Goal: Task Accomplishment & Management: Complete application form

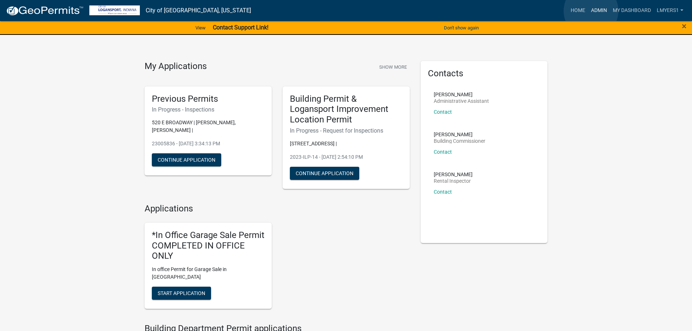
click at [591, 11] on link "Admin" at bounding box center [599, 11] width 22 height 14
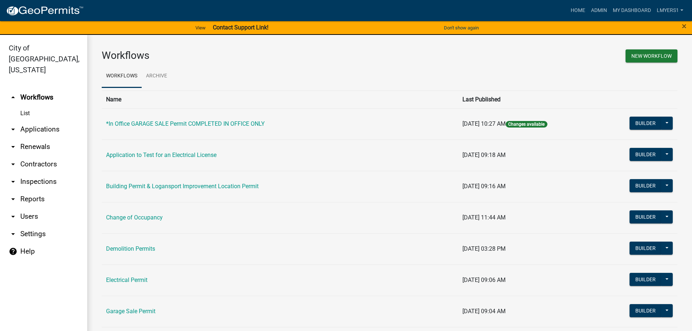
click at [40, 155] on link "arrow_drop_down Contractors" at bounding box center [43, 163] width 87 height 17
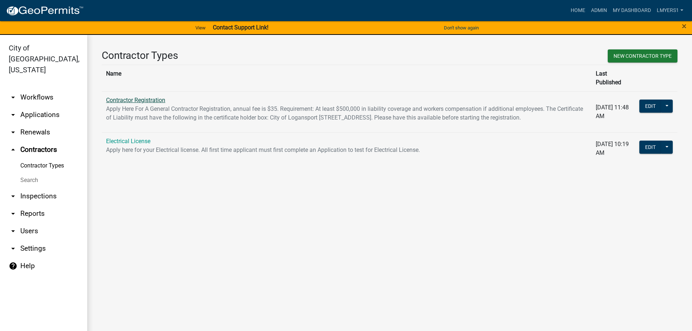
click at [147, 97] on link "Contractor Registration" at bounding box center [135, 100] width 59 height 7
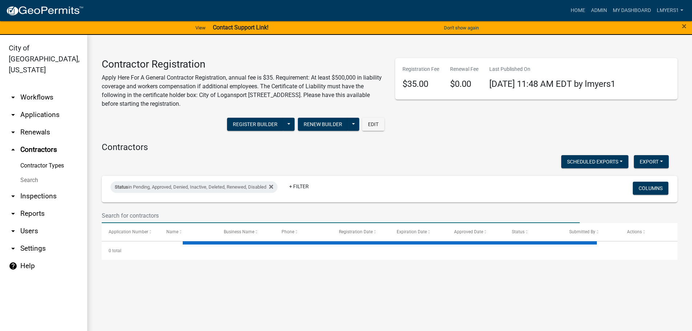
click at [139, 220] on input "text" at bounding box center [341, 215] width 478 height 15
select select "3: 100"
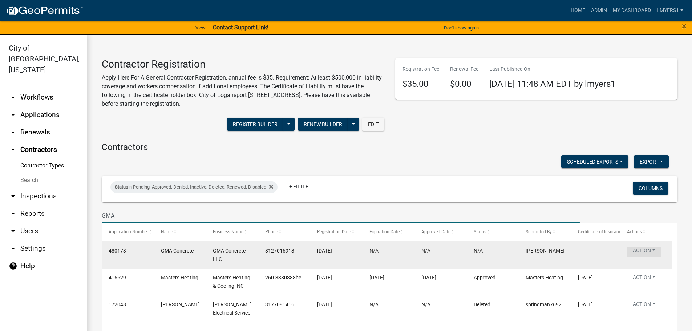
type input "GMA"
click at [642, 248] on button "Action" at bounding box center [644, 252] width 34 height 11
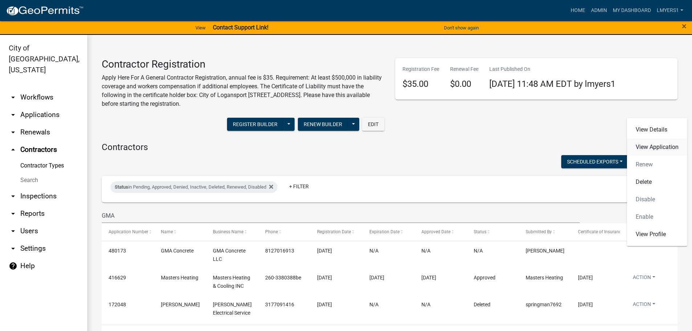
click at [658, 146] on link "View Application" at bounding box center [657, 146] width 60 height 17
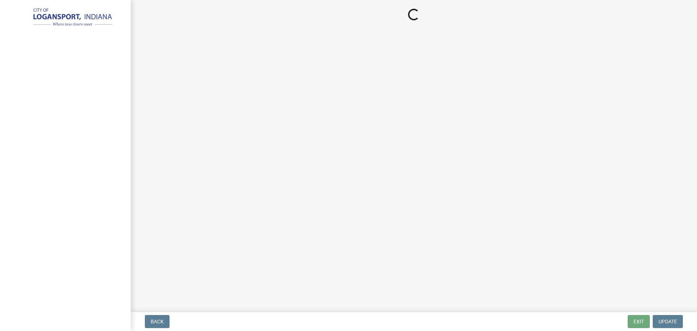
select select "03705ffd-7527-4ddb-a600-46f4763bc457"
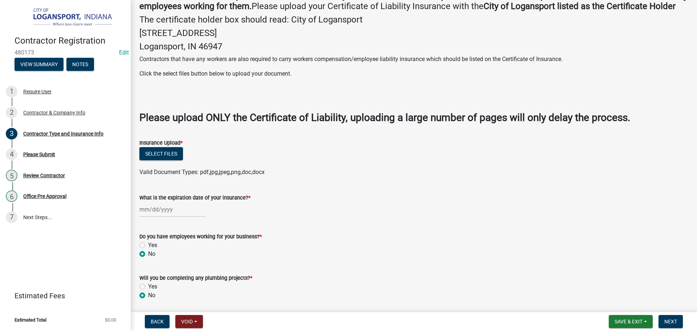
scroll to position [182, 0]
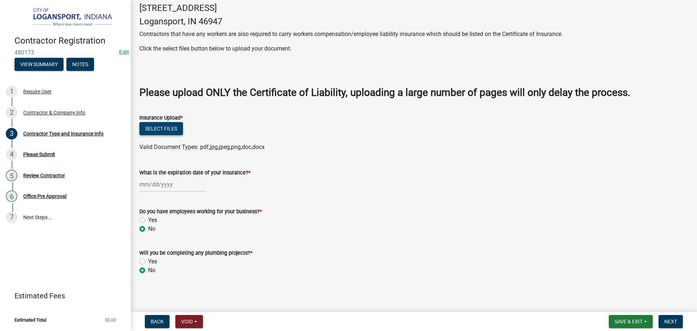
click at [153, 135] on button "Select files" at bounding box center [161, 128] width 44 height 13
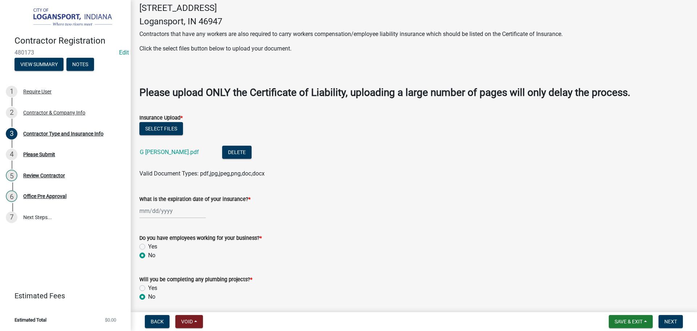
click at [176, 218] on div at bounding box center [172, 210] width 66 height 15
select select "9"
select select "2025"
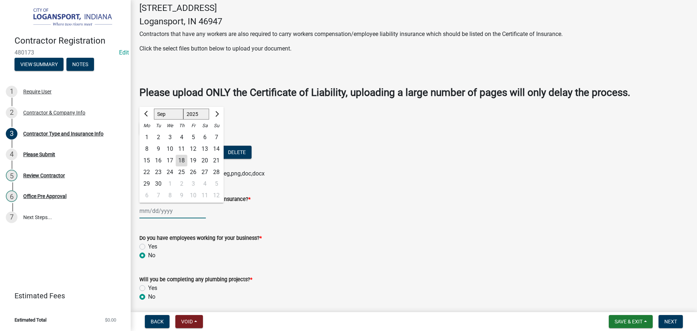
click at [176, 218] on input "What is the expiration date of your insurance? *" at bounding box center [172, 210] width 66 height 15
click at [182, 166] on div "18" at bounding box center [182, 161] width 12 height 12
type input "09/18/2025"
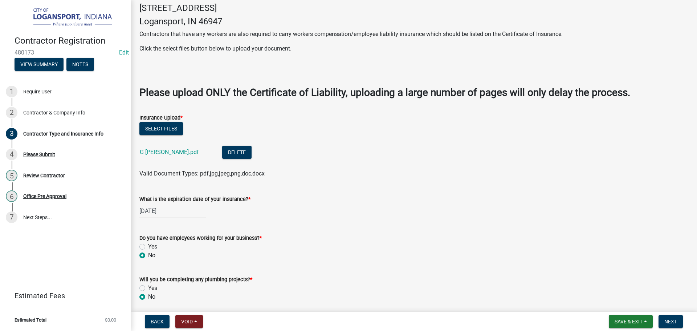
click at [176, 218] on div "09/18/2025" at bounding box center [172, 210] width 66 height 15
select select "9"
select select "2025"
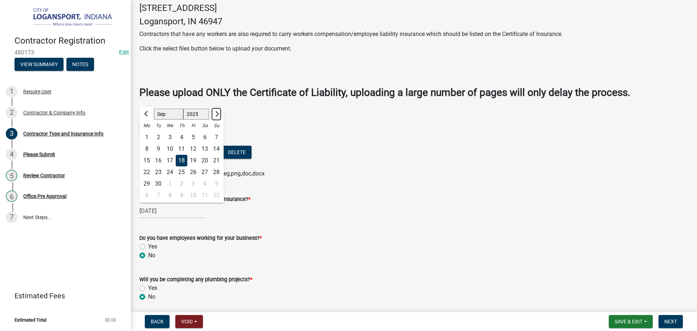
click at [219, 120] on button "Next month" at bounding box center [216, 114] width 9 height 12
select select "1"
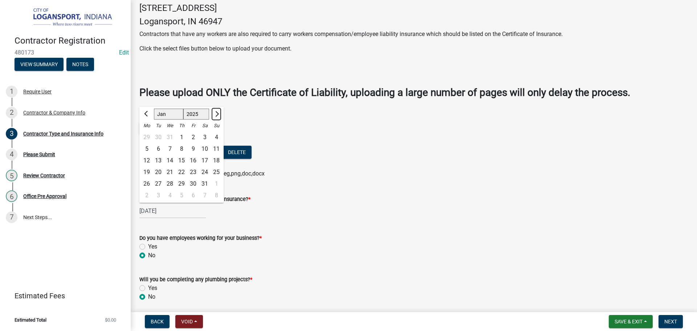
select select "2026"
click at [219, 120] on button "Next month" at bounding box center [216, 114] width 9 height 12
select select "2"
click at [182, 178] on div "19" at bounding box center [182, 172] width 12 height 12
type input "02/19/2026"
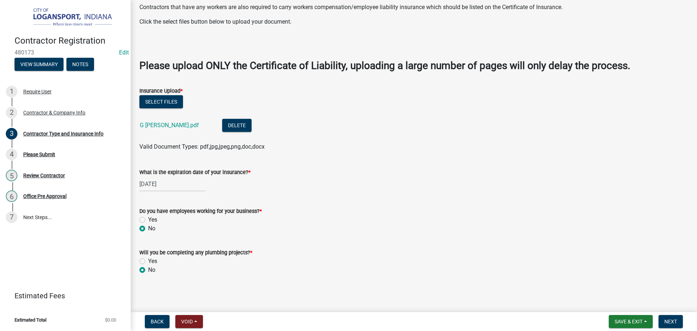
scroll to position [219, 0]
click at [148, 218] on label "Yes" at bounding box center [152, 219] width 9 height 9
click at [148, 218] on input "Yes" at bounding box center [150, 217] width 5 height 5
radio input "true"
click at [667, 318] on span "Next" at bounding box center [671, 321] width 13 height 6
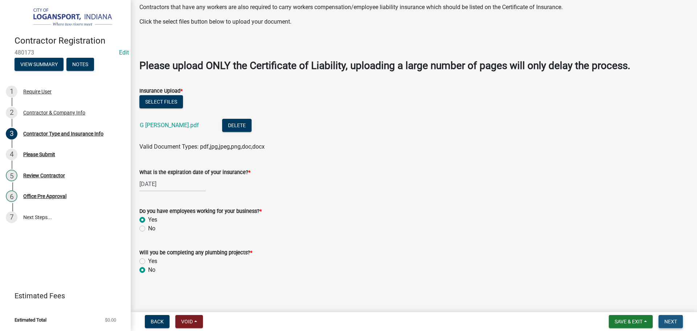
scroll to position [0, 0]
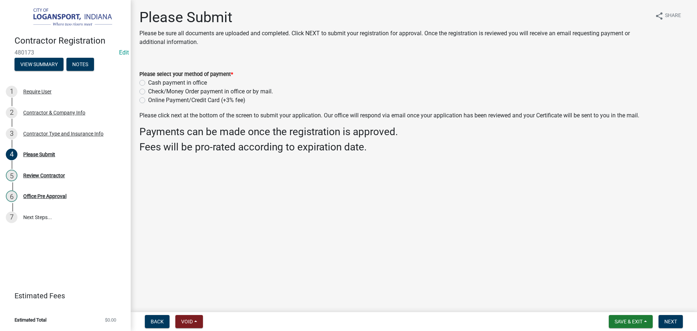
click at [148, 84] on label "Cash payment in office" at bounding box center [177, 82] width 59 height 9
click at [148, 83] on input "Cash payment in office" at bounding box center [150, 80] width 5 height 5
radio input "true"
click at [675, 321] on span "Next" at bounding box center [671, 321] width 13 height 6
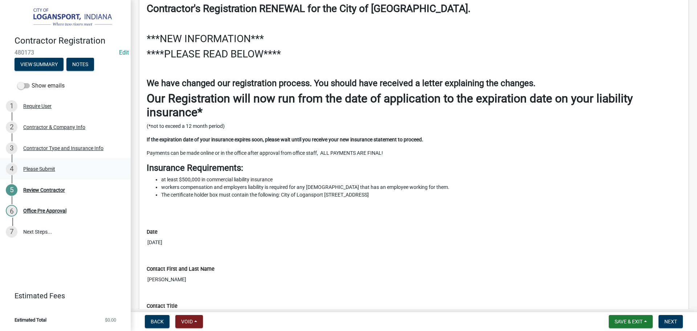
scroll to position [73, 0]
click at [51, 190] on div "Review Contractor" at bounding box center [44, 189] width 42 height 5
click at [664, 325] on button "Next" at bounding box center [671, 321] width 24 height 13
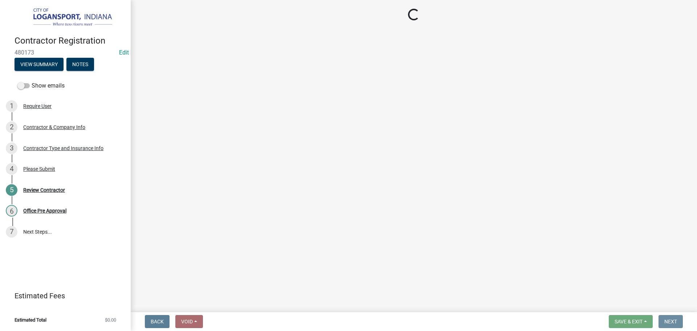
scroll to position [0, 0]
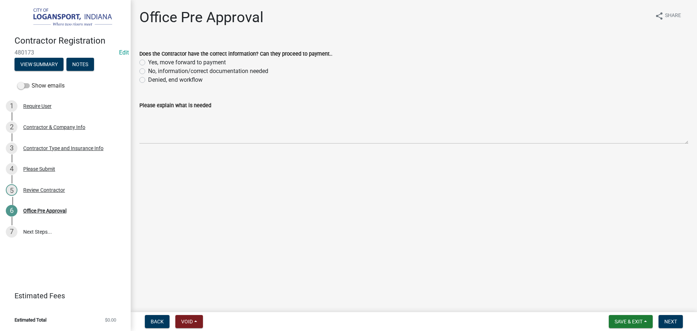
click at [148, 64] on label "Yes, move forward to payment" at bounding box center [187, 62] width 78 height 9
click at [148, 63] on input "Yes, move forward to payment" at bounding box center [150, 60] width 5 height 5
radio input "true"
click at [671, 317] on button "Next" at bounding box center [671, 321] width 24 height 13
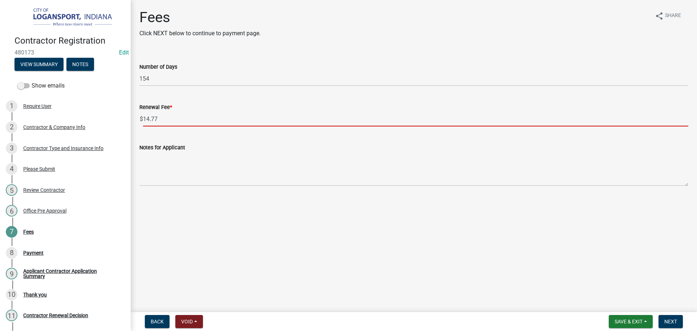
click at [167, 119] on input "14.77" at bounding box center [415, 118] width 545 height 15
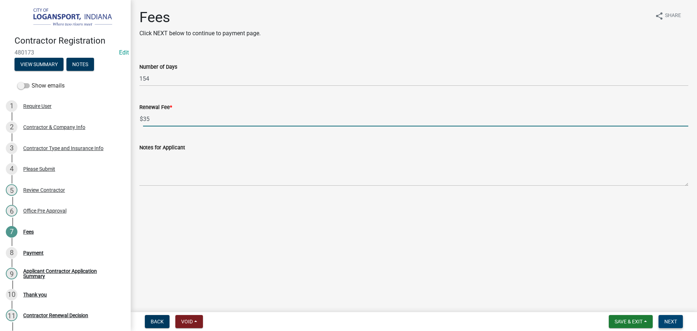
type input "35"
click at [673, 320] on span "Next" at bounding box center [671, 321] width 13 height 6
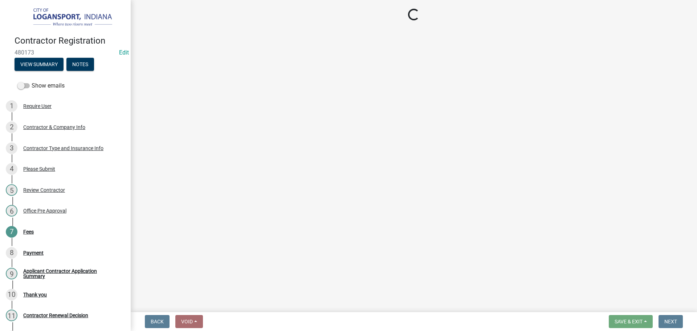
select select "3: 3"
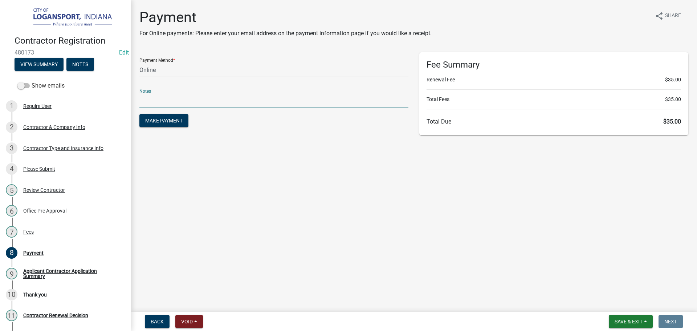
click at [153, 100] on input "text" at bounding box center [273, 100] width 269 height 15
type input "118364"
click at [139, 114] on button "Make Payment" at bounding box center [163, 120] width 49 height 13
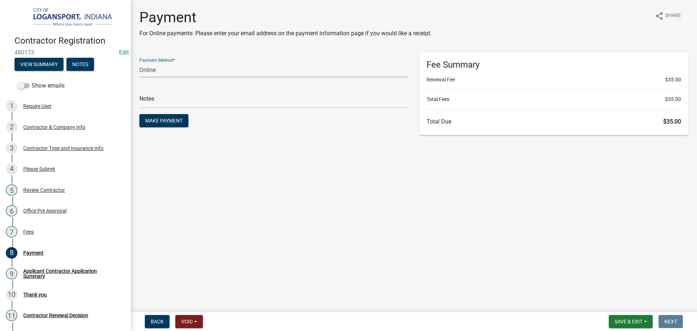
click at [180, 71] on select "Credit Card POS Check Cash Online" at bounding box center [273, 69] width 269 height 15
select select "2: 1"
click at [139, 62] on select "Credit Card POS Check Cash Online" at bounding box center [273, 69] width 269 height 15
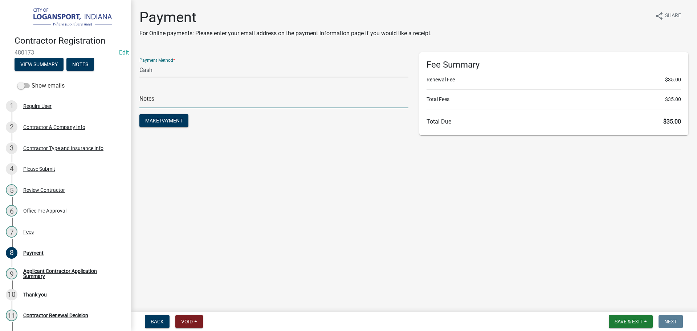
click at [161, 98] on input "text" at bounding box center [273, 100] width 269 height 15
type input "118364"
click at [139, 114] on button "Make Payment" at bounding box center [163, 120] width 49 height 13
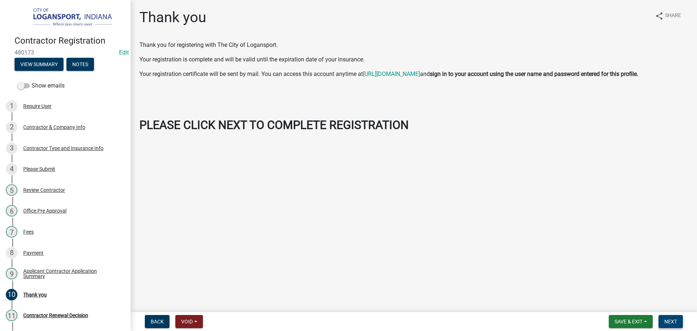
click at [670, 320] on span "Next" at bounding box center [671, 321] width 13 height 6
